Goal: Information Seeking & Learning: Find specific fact

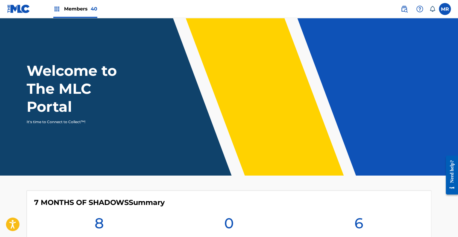
drag, startPoint x: 404, startPoint y: 10, endPoint x: 399, endPoint y: 12, distance: 4.8
click at [404, 10] on img at bounding box center [403, 8] width 7 height 7
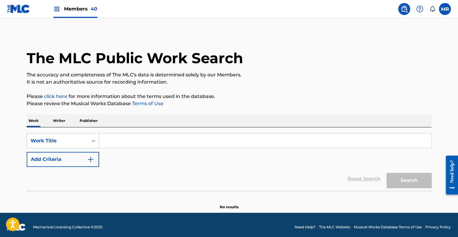
click at [118, 138] on input "Search Form" at bounding box center [265, 140] width 332 height 14
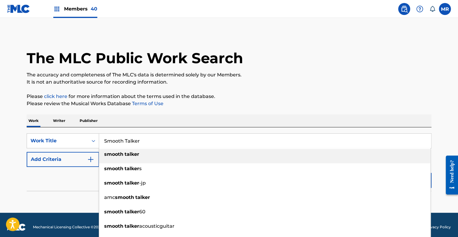
type input "Smooth Talker"
click at [140, 111] on div "The MLC Public Work Search The accuracy and completeness of The MLC's data is d…" at bounding box center [228, 121] width 419 height 176
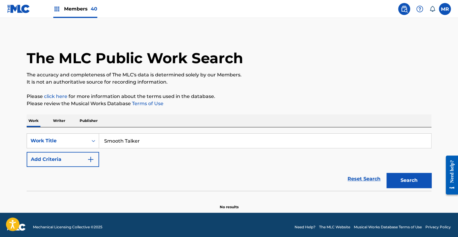
click at [60, 119] on p "Writer" at bounding box center [59, 120] width 16 height 13
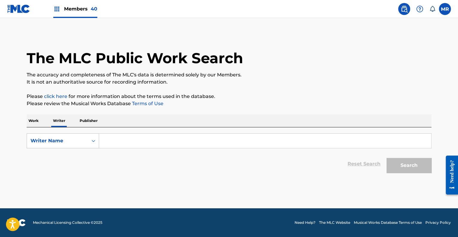
click at [32, 119] on p "Work" at bounding box center [34, 120] width 14 height 13
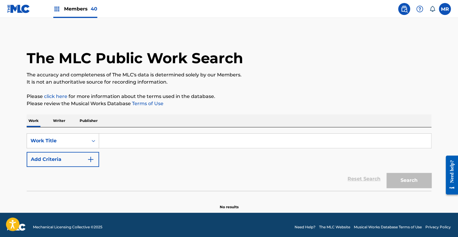
click at [110, 138] on input "Search Form" at bounding box center [265, 140] width 332 height 14
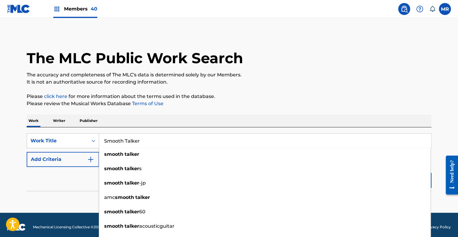
type input "Smooth Talker"
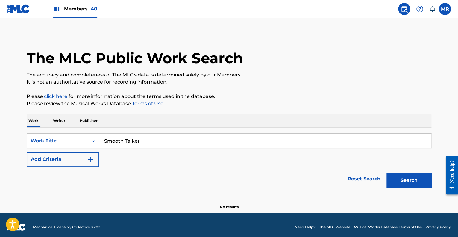
click at [66, 189] on div "Reset Search Search" at bounding box center [229, 179] width 404 height 24
click at [92, 161] on img "Search Form" at bounding box center [90, 159] width 7 height 7
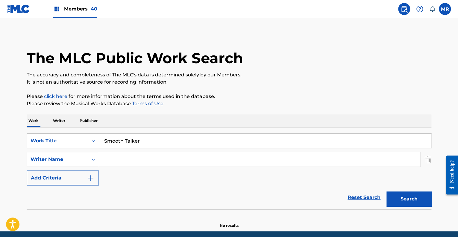
click at [117, 158] on input "Search Form" at bounding box center [259, 159] width 321 height 14
type input "[PERSON_NAME]"
click at [414, 200] on button "Search" at bounding box center [408, 198] width 45 height 15
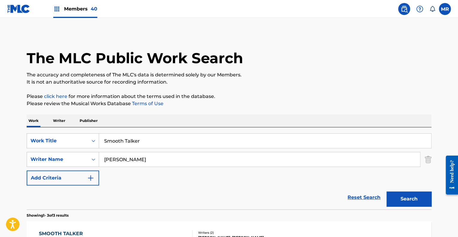
scroll to position [92, 0]
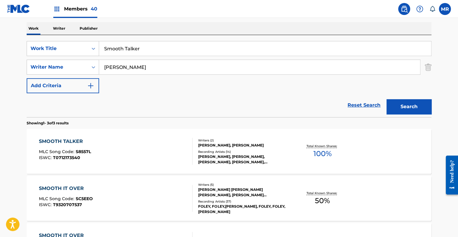
click at [271, 165] on div "SMOOTH TALKER MLC Song Code : S8557L ISWC : T0712173540 Writers ( 2 ) [PERSON_N…" at bounding box center [229, 151] width 404 height 45
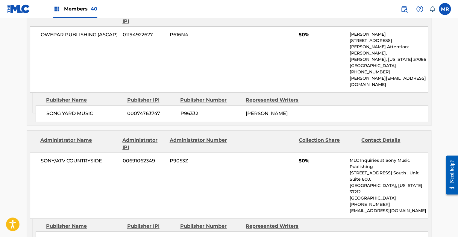
scroll to position [302, 0]
